Goal: Information Seeking & Learning: Learn about a topic

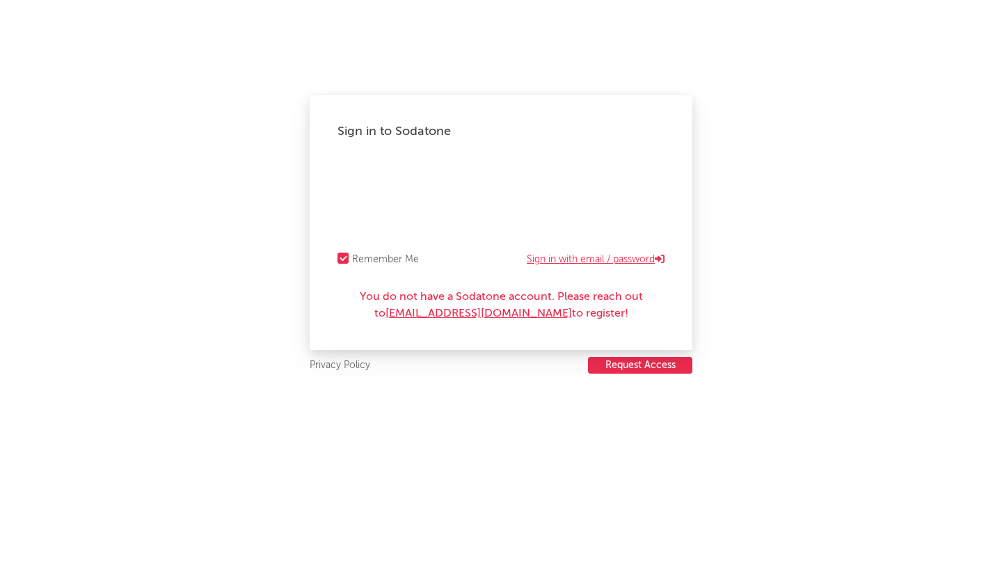
click at [620, 263] on link "Sign in with email / password" at bounding box center [596, 259] width 138 height 17
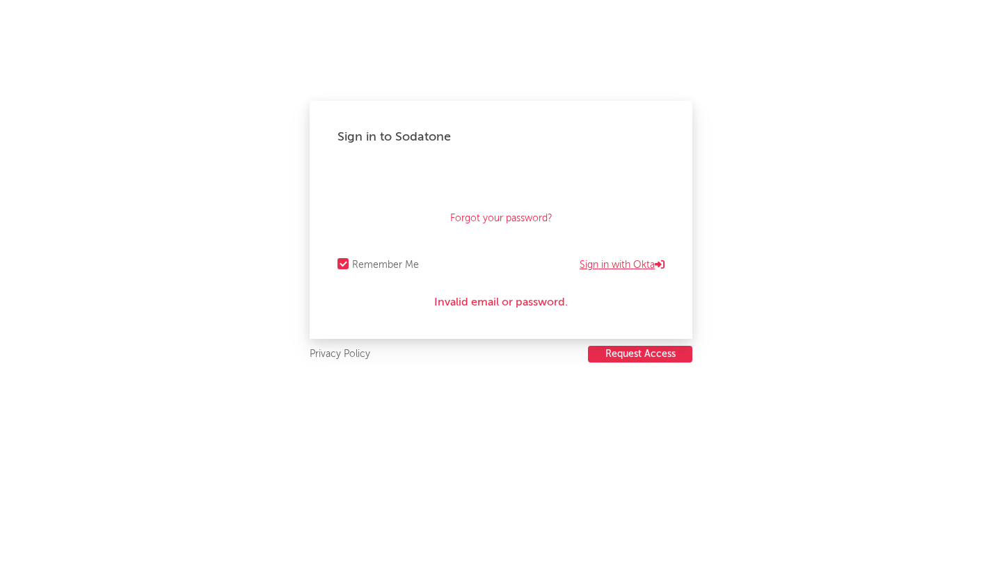
click at [606, 260] on link "Sign in with Okta" at bounding box center [622, 265] width 85 height 17
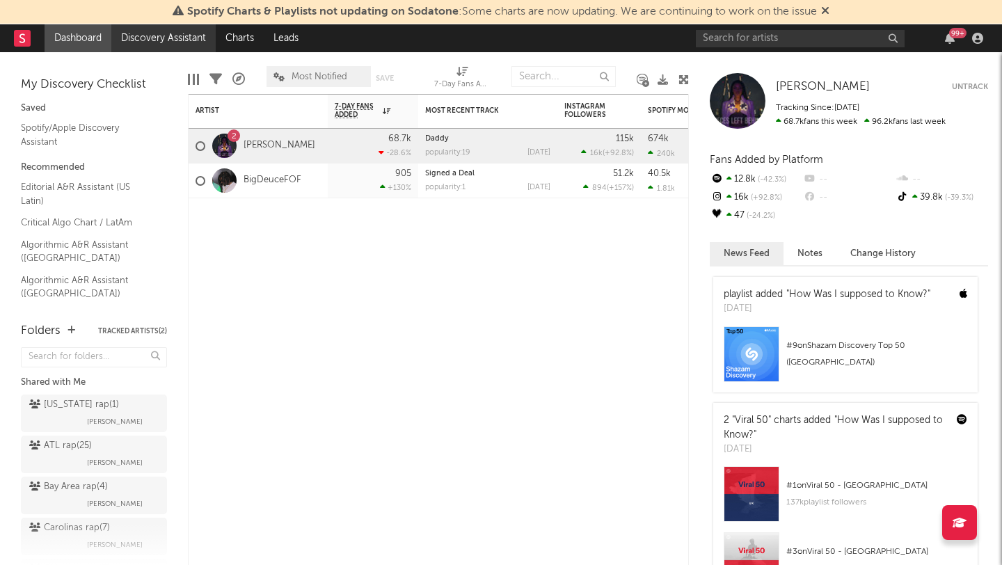
click at [161, 31] on link "Discovery Assistant" at bounding box center [163, 38] width 104 height 28
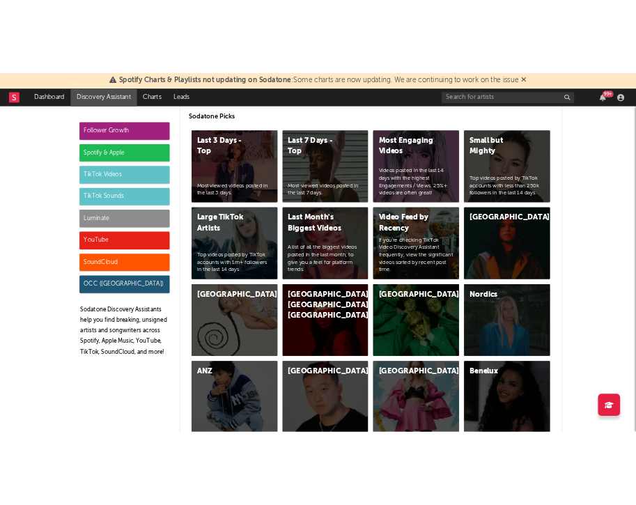
scroll to position [3724, 0]
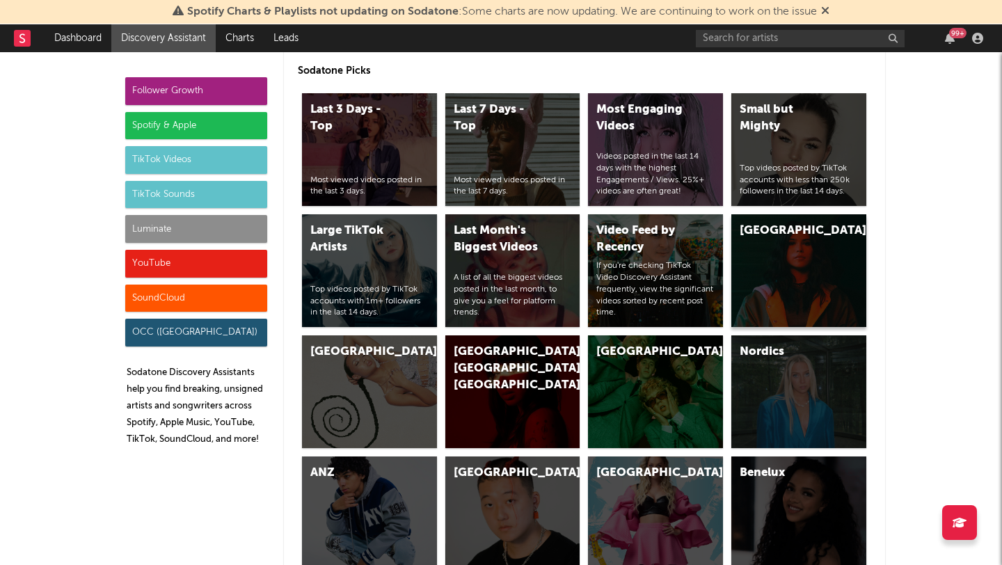
click at [795, 269] on div "[GEOGRAPHIC_DATA]" at bounding box center [799, 270] width 135 height 113
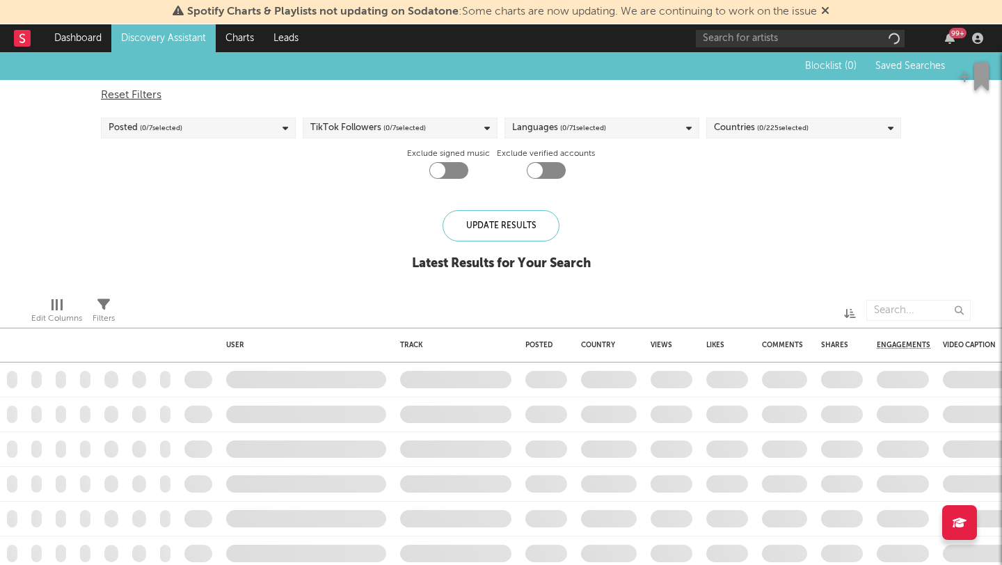
checkbox input "true"
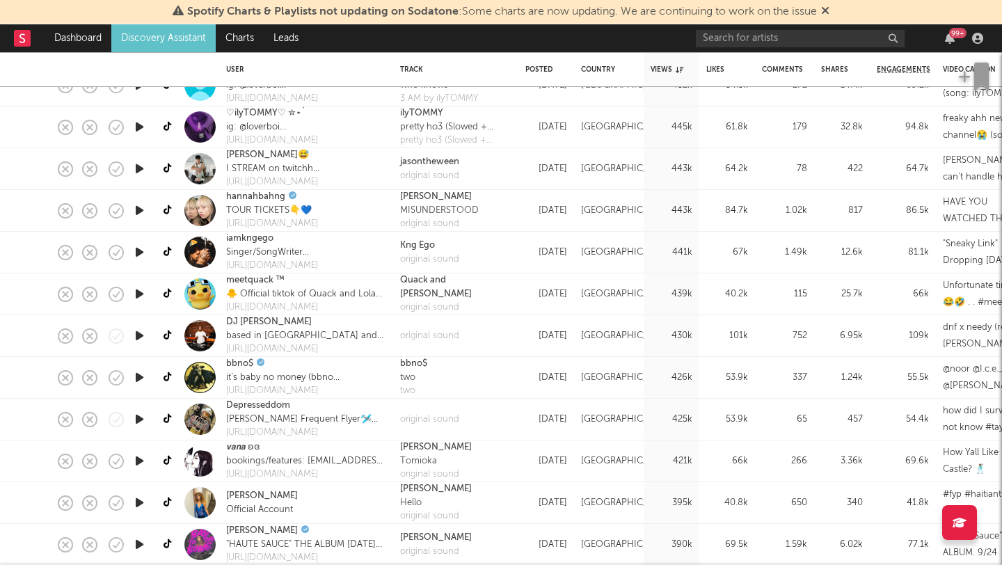
click at [139, 504] on icon "button" at bounding box center [139, 502] width 15 height 17
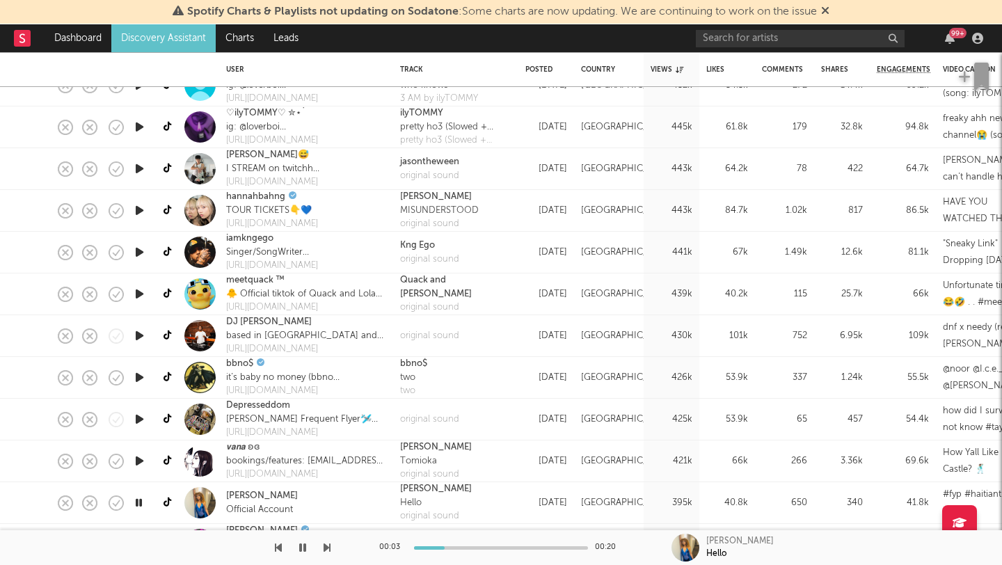
click at [139, 504] on icon "button" at bounding box center [138, 502] width 13 height 17
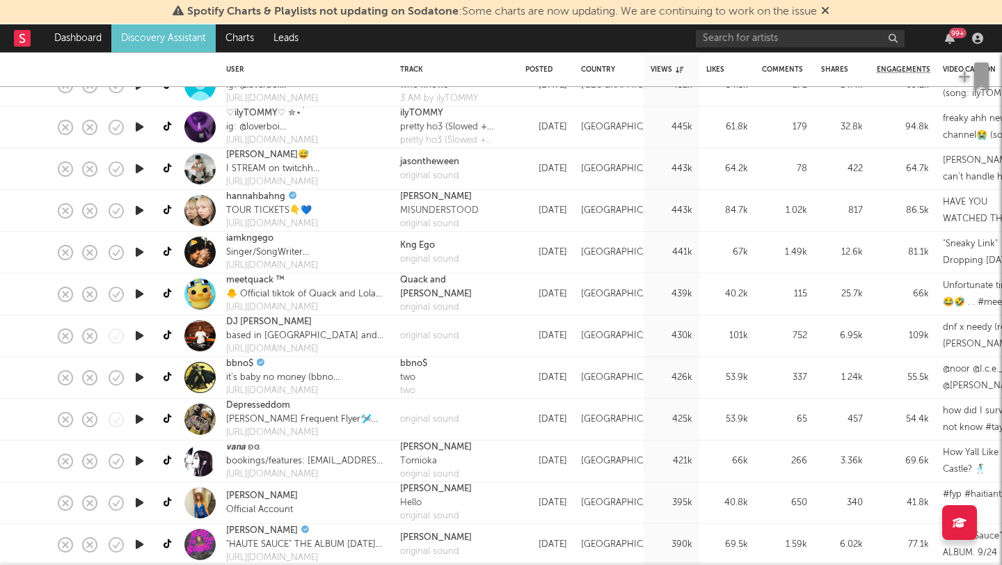
click at [142, 459] on icon "button" at bounding box center [139, 460] width 15 height 17
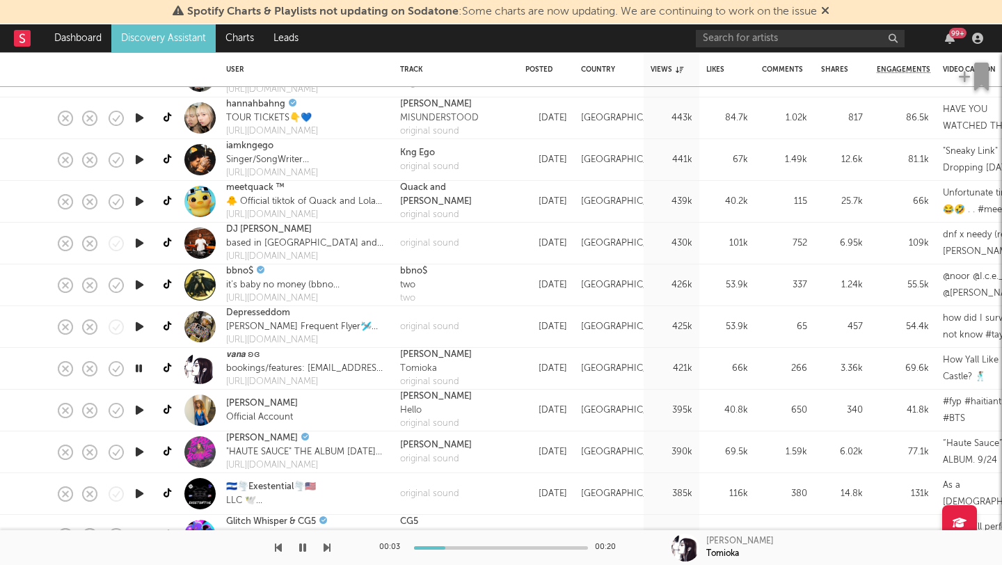
click at [137, 453] on icon "button" at bounding box center [139, 451] width 15 height 17
click at [142, 492] on icon "button" at bounding box center [139, 493] width 15 height 17
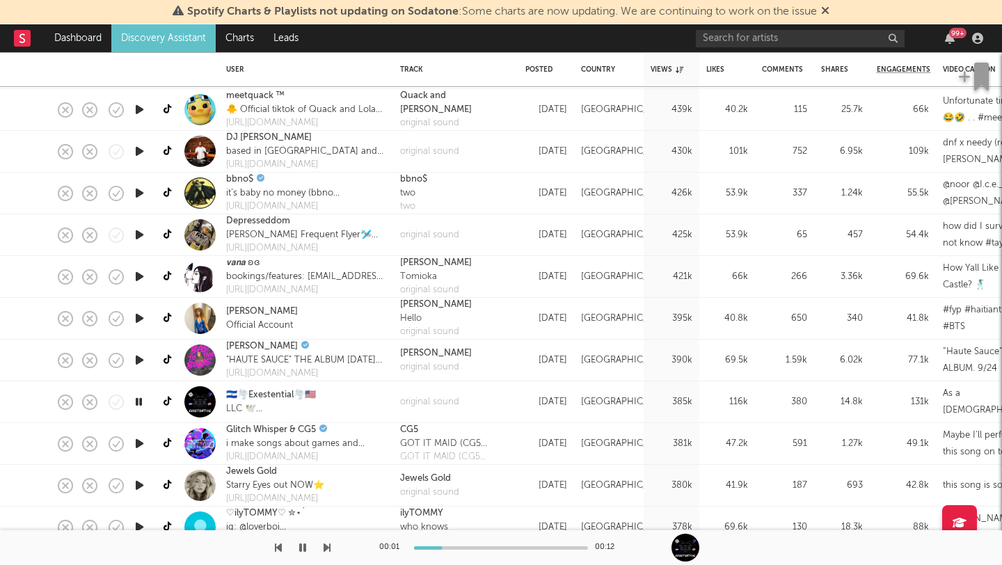
click at [141, 441] on icon "button" at bounding box center [139, 443] width 15 height 17
click at [140, 443] on icon "button" at bounding box center [138, 443] width 13 height 17
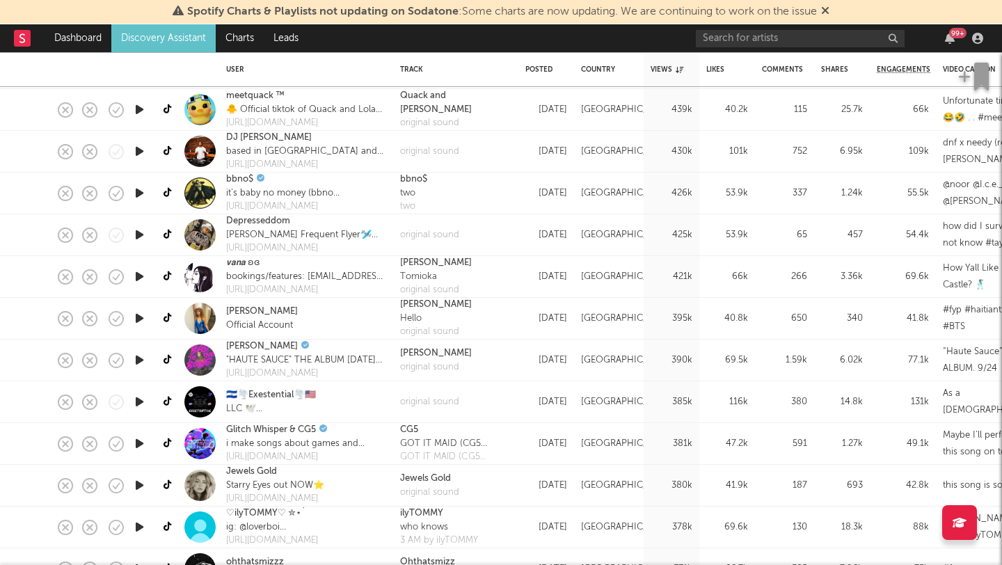
click at [139, 480] on icon "button" at bounding box center [139, 485] width 15 height 17
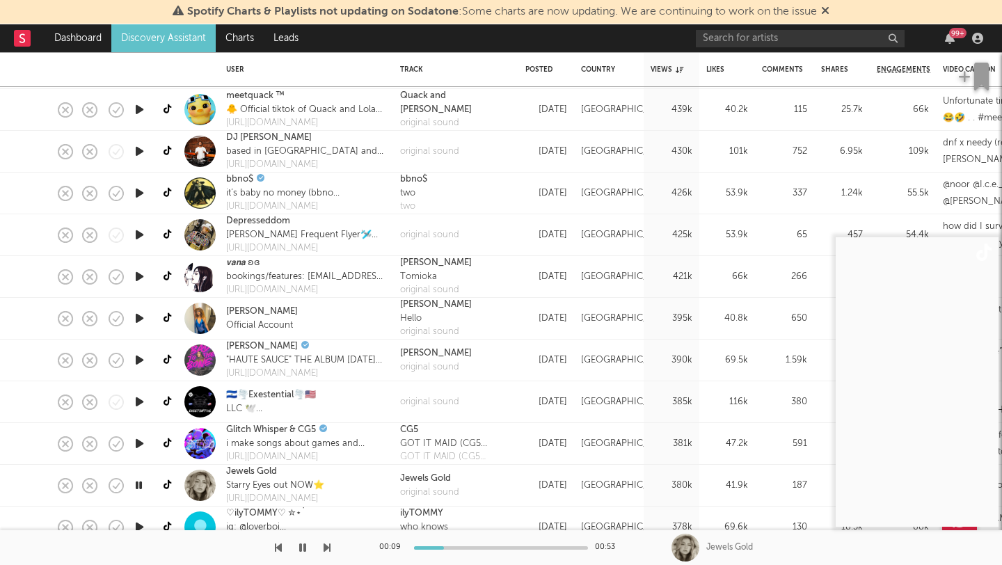
click at [137, 486] on icon "button" at bounding box center [138, 485] width 13 height 17
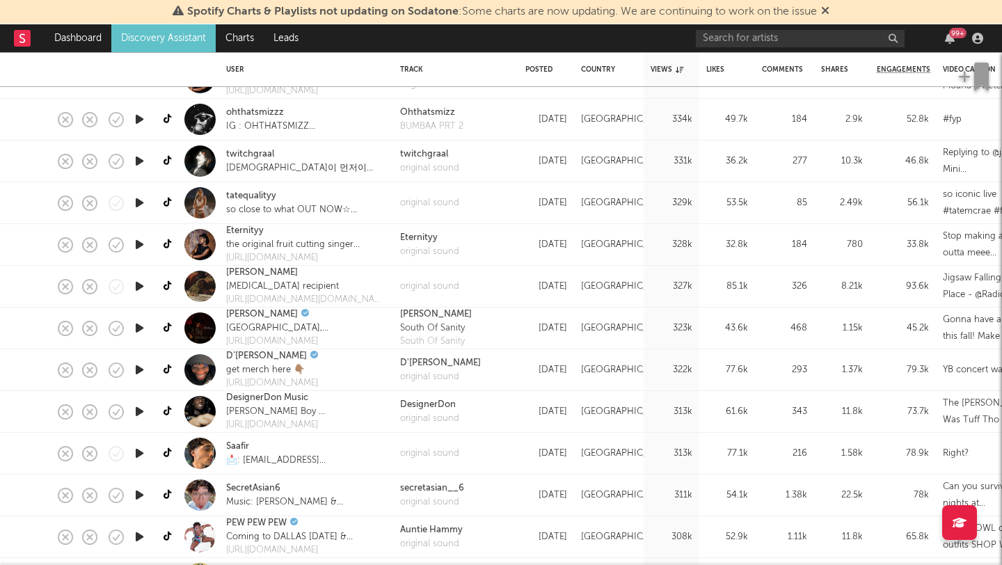
click at [141, 450] on icon "button" at bounding box center [139, 453] width 15 height 17
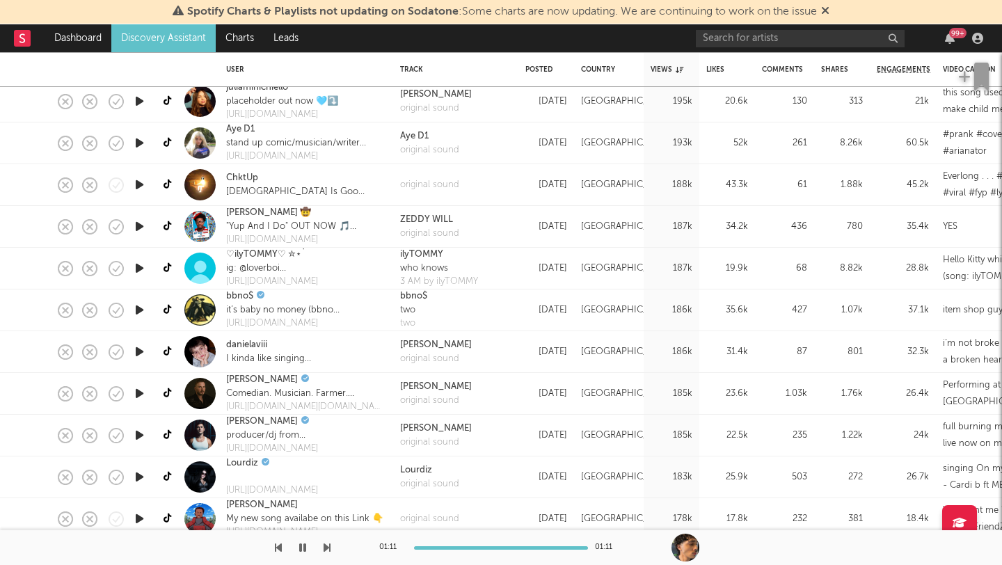
click at [141, 222] on icon "button" at bounding box center [139, 226] width 15 height 17
click at [739, 69] on icon "button" at bounding box center [741, 69] width 7 height 7
click at [744, 70] on icon "button" at bounding box center [741, 69] width 7 height 7
click at [743, 68] on icon "button" at bounding box center [741, 69] width 7 height 7
click at [711, 67] on div "Likes" at bounding box center [717, 69] width 21 height 8
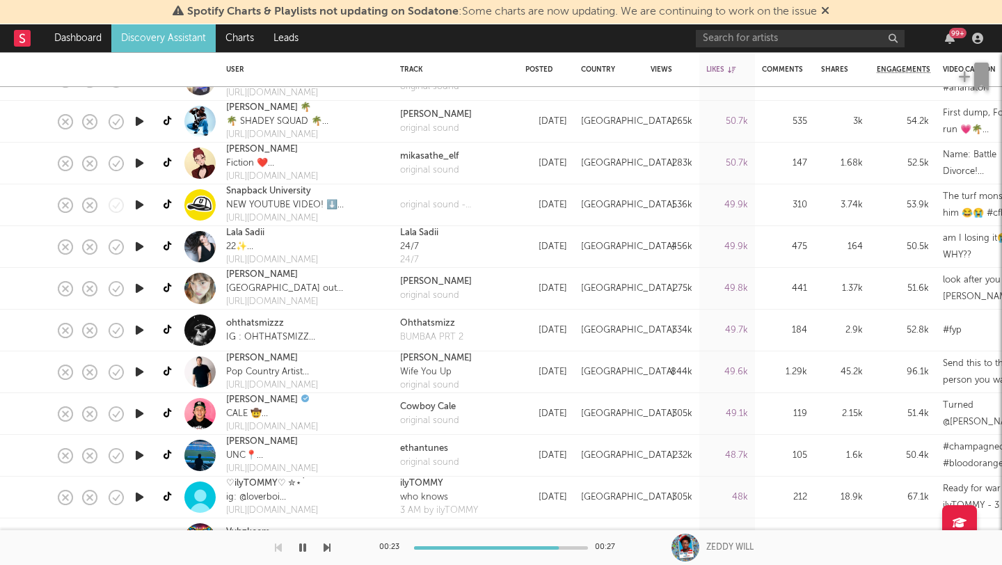
click at [300, 554] on button "button" at bounding box center [303, 547] width 14 height 35
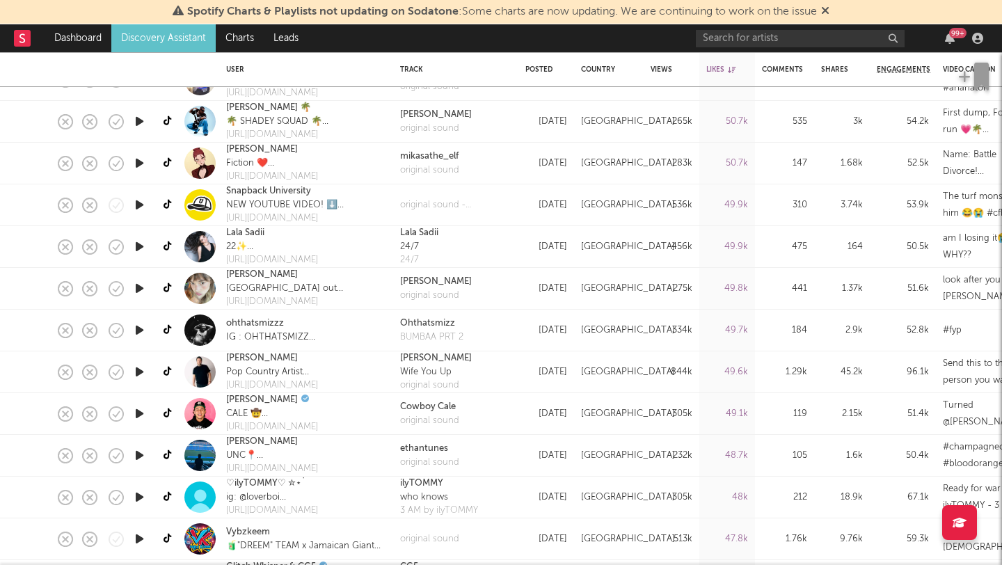
click at [138, 285] on icon "button" at bounding box center [139, 288] width 15 height 17
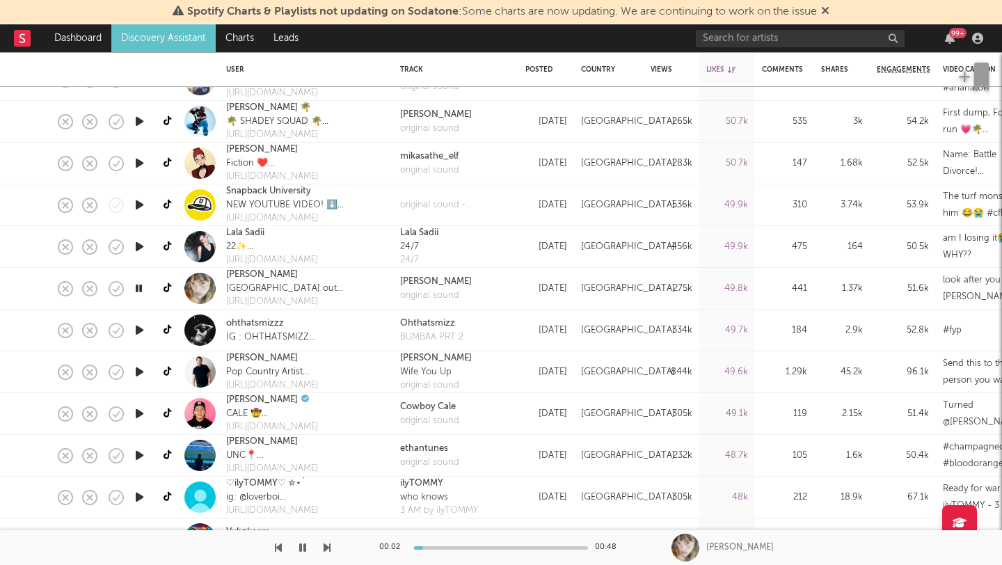
click at [133, 285] on icon "button" at bounding box center [138, 288] width 13 height 17
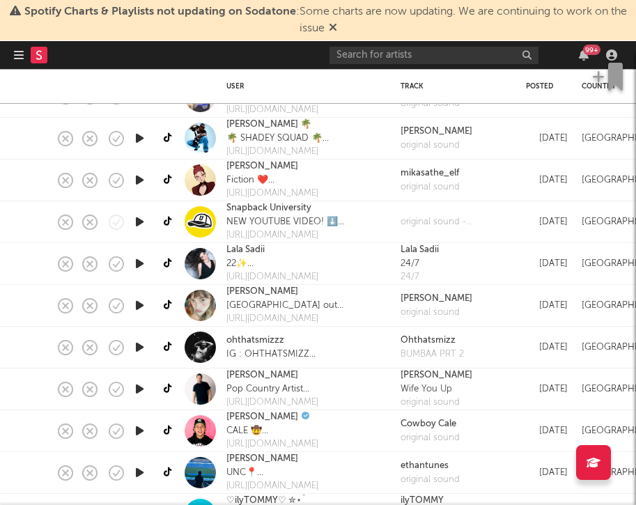
click at [196, 308] on div at bounding box center [199, 305] width 31 height 31
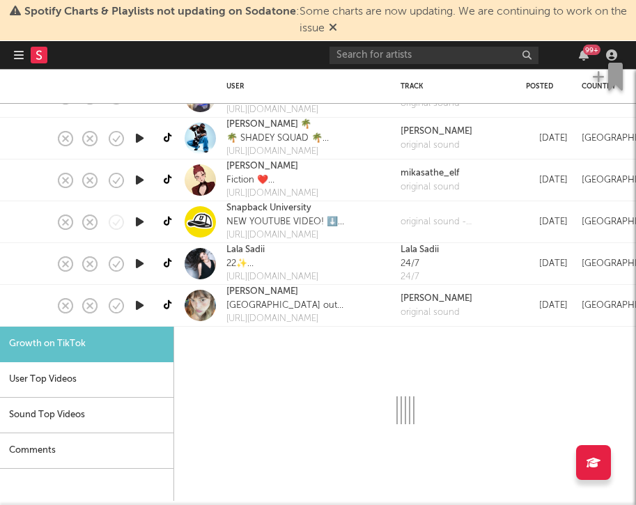
select select "1m"
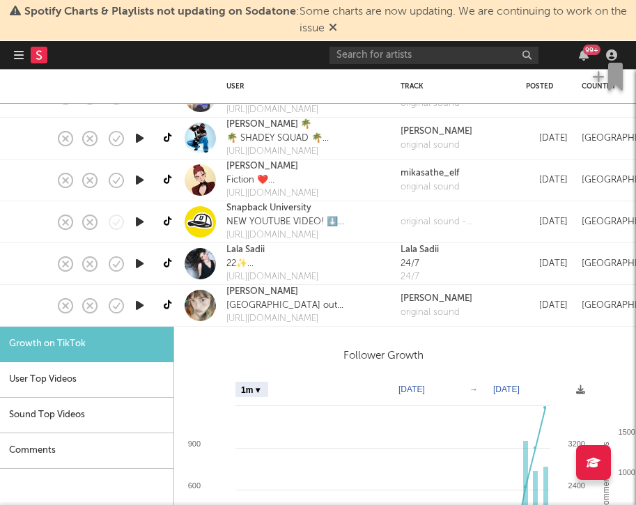
click at [141, 304] on icon "button" at bounding box center [139, 305] width 15 height 17
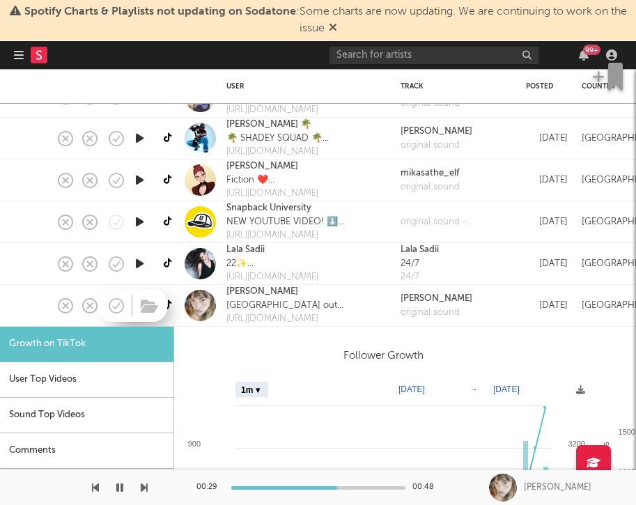
click at [132, 306] on div at bounding box center [132, 305] width 70 height 33
click at [139, 309] on icon "button" at bounding box center [138, 305] width 13 height 17
